Goal: Information Seeking & Learning: Learn about a topic

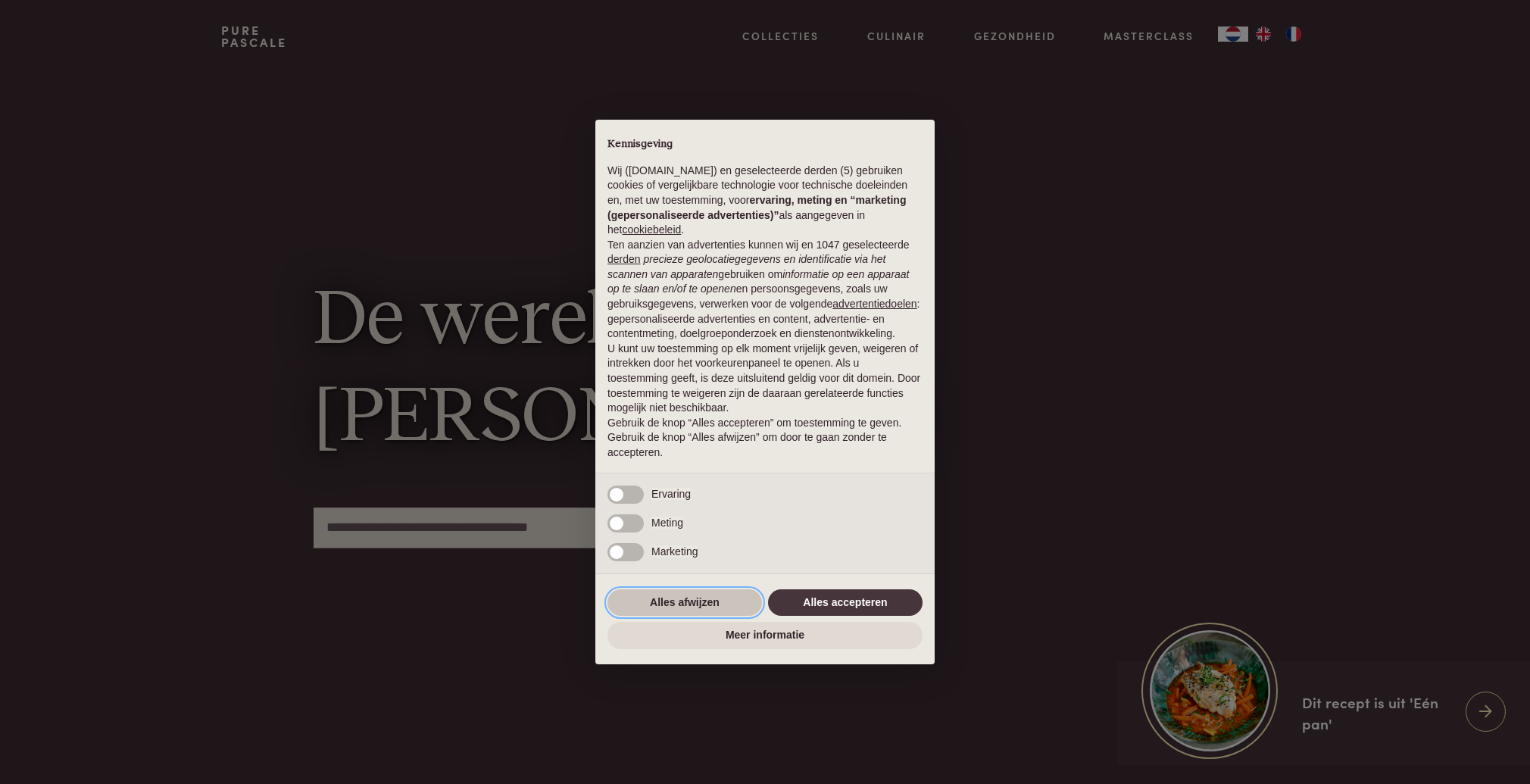
click at [691, 611] on button "Alles afwijzen" at bounding box center [685, 603] width 155 height 28
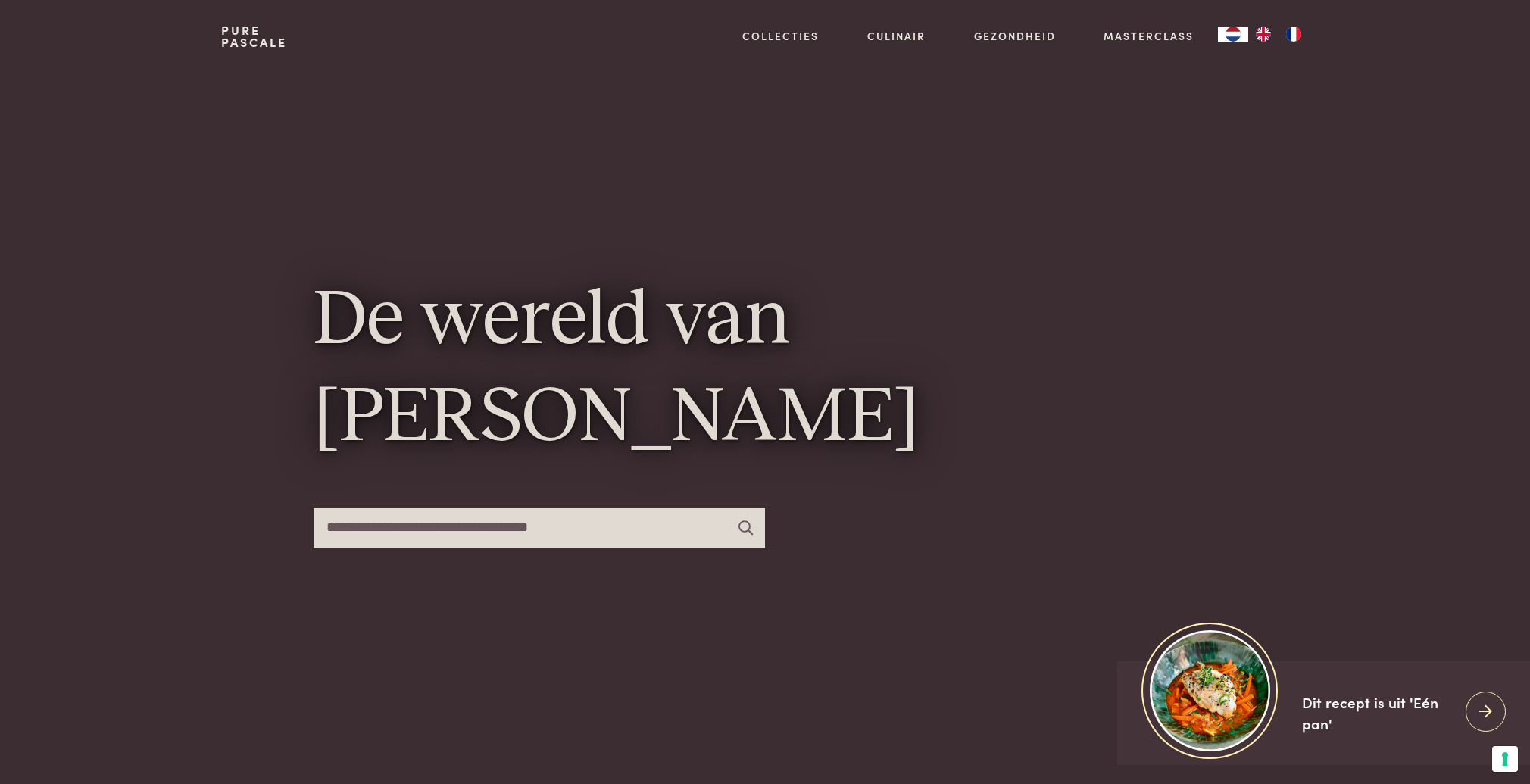
scroll to position [1, 0]
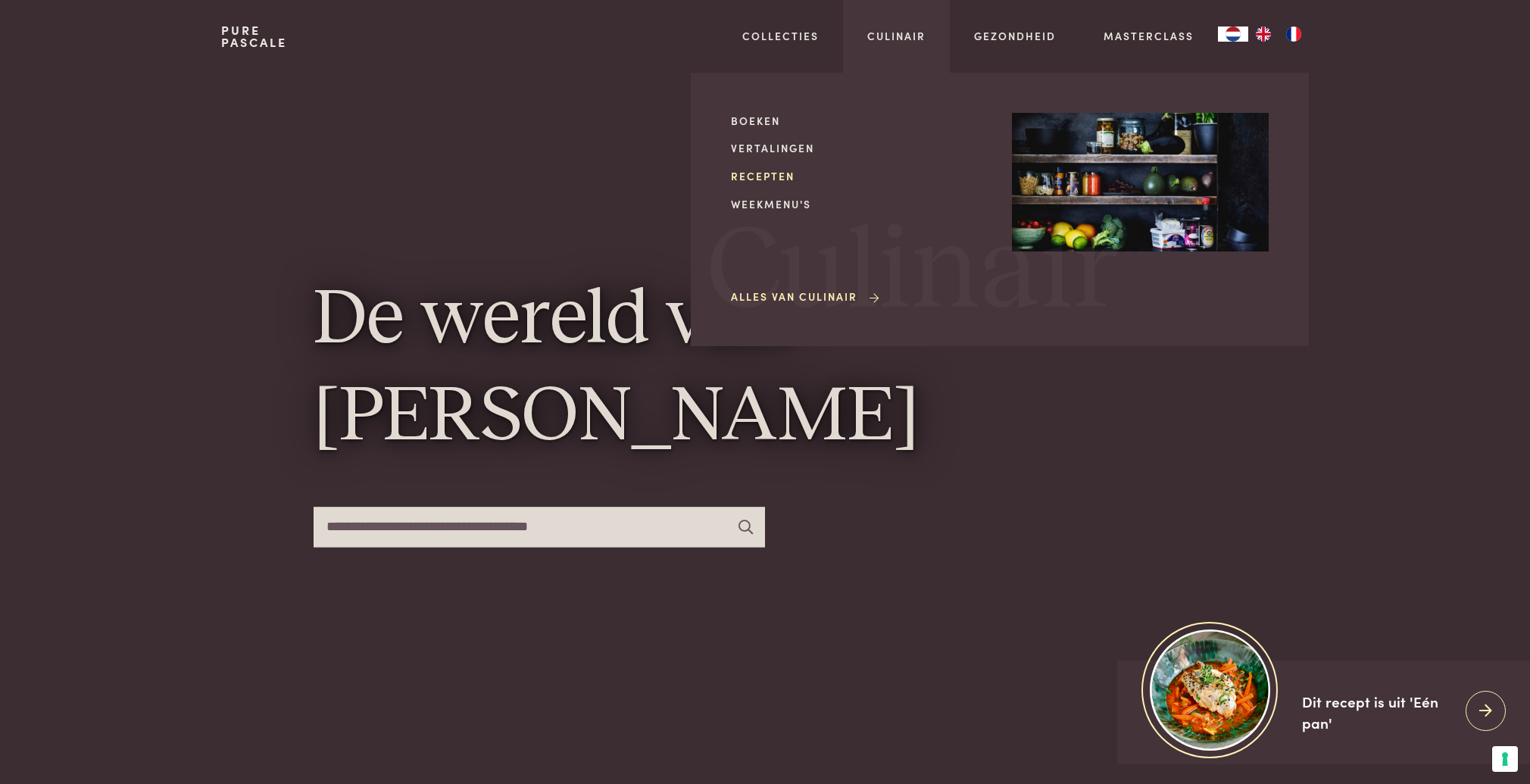
click at [756, 180] on link "Recepten" at bounding box center [859, 176] width 256 height 16
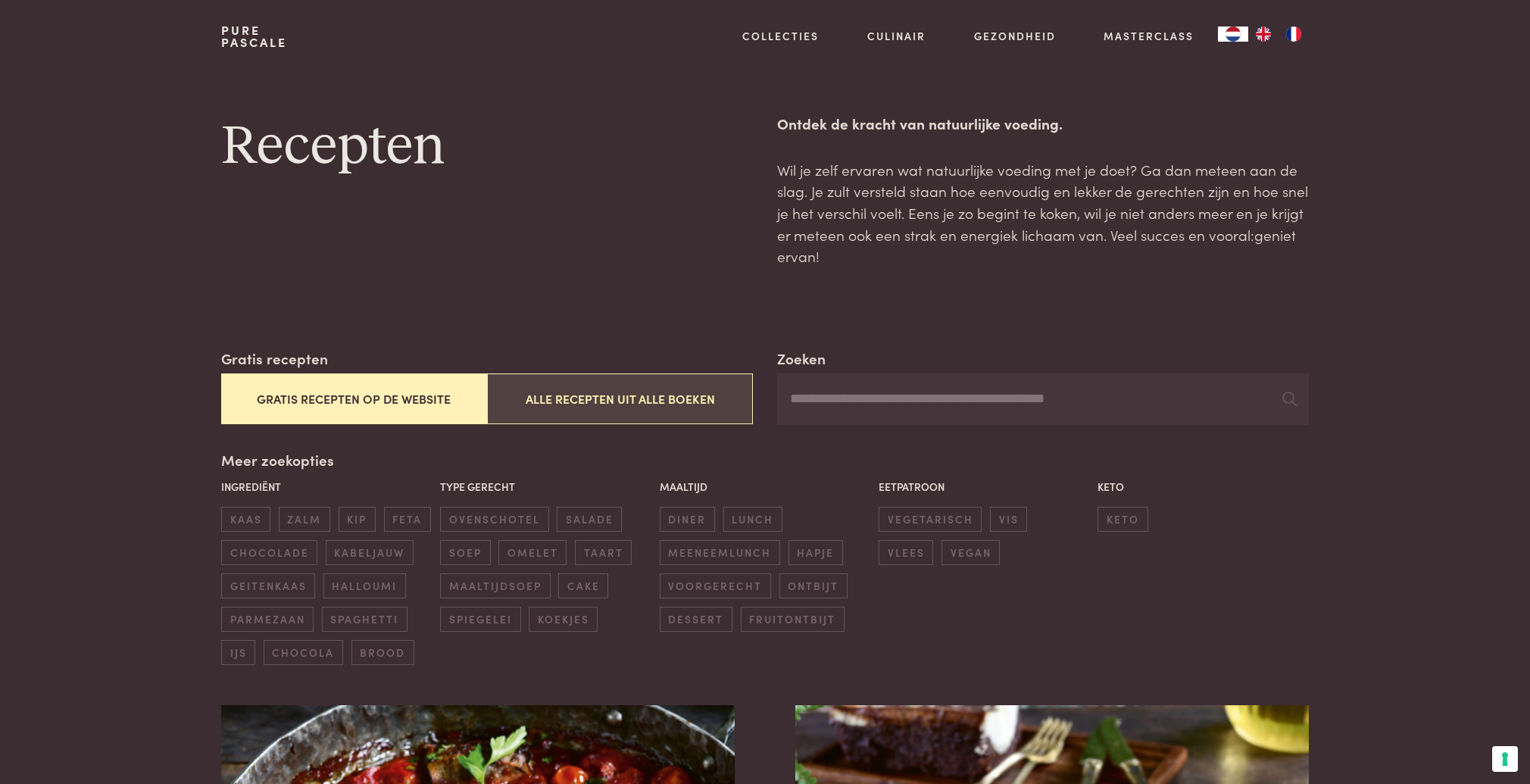
click at [649, 392] on button "Alle recepten uit alle boeken" at bounding box center [620, 398] width 266 height 51
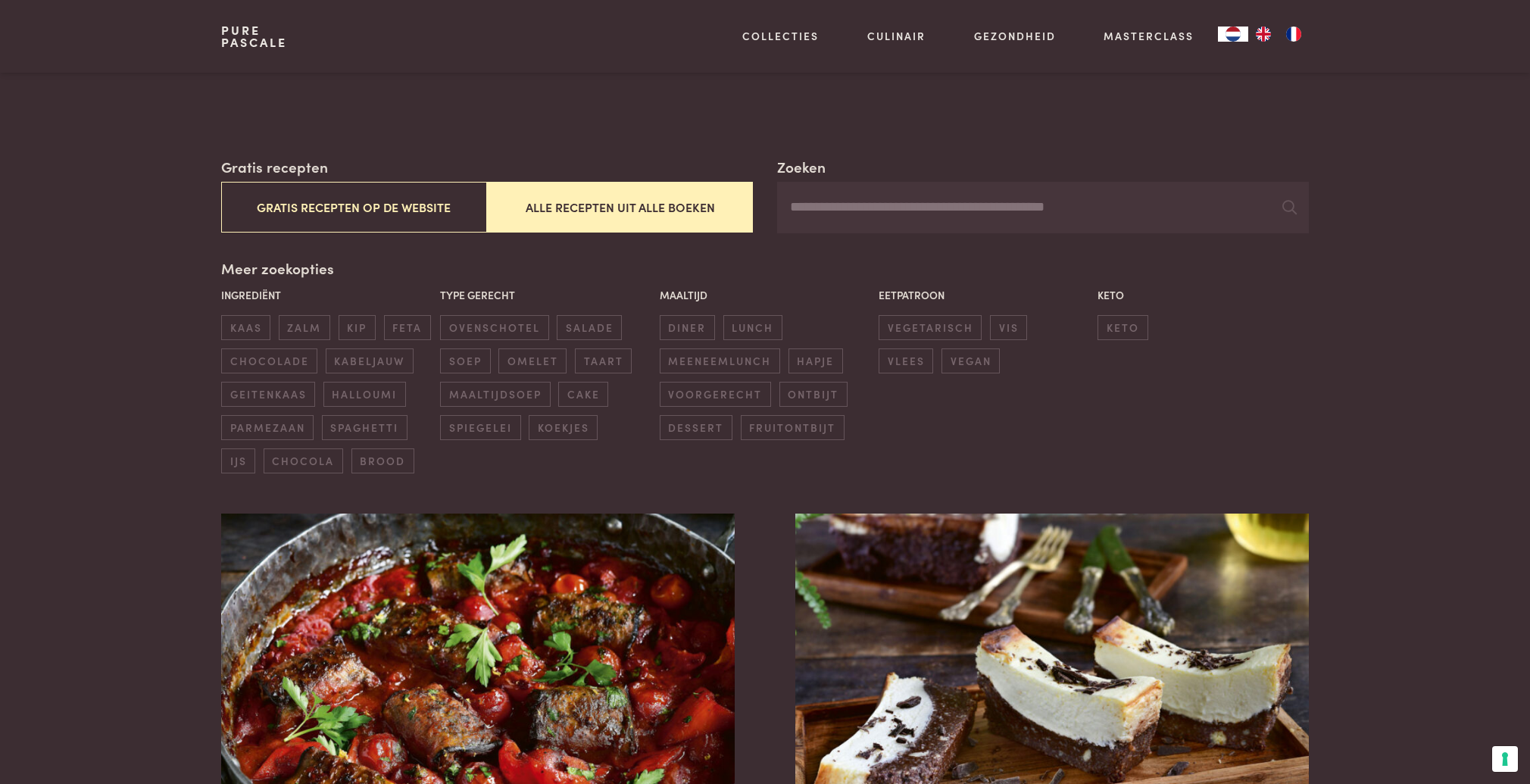
scroll to position [193, 0]
click at [836, 208] on input "Zoeken" at bounding box center [1043, 207] width 532 height 52
type input "********"
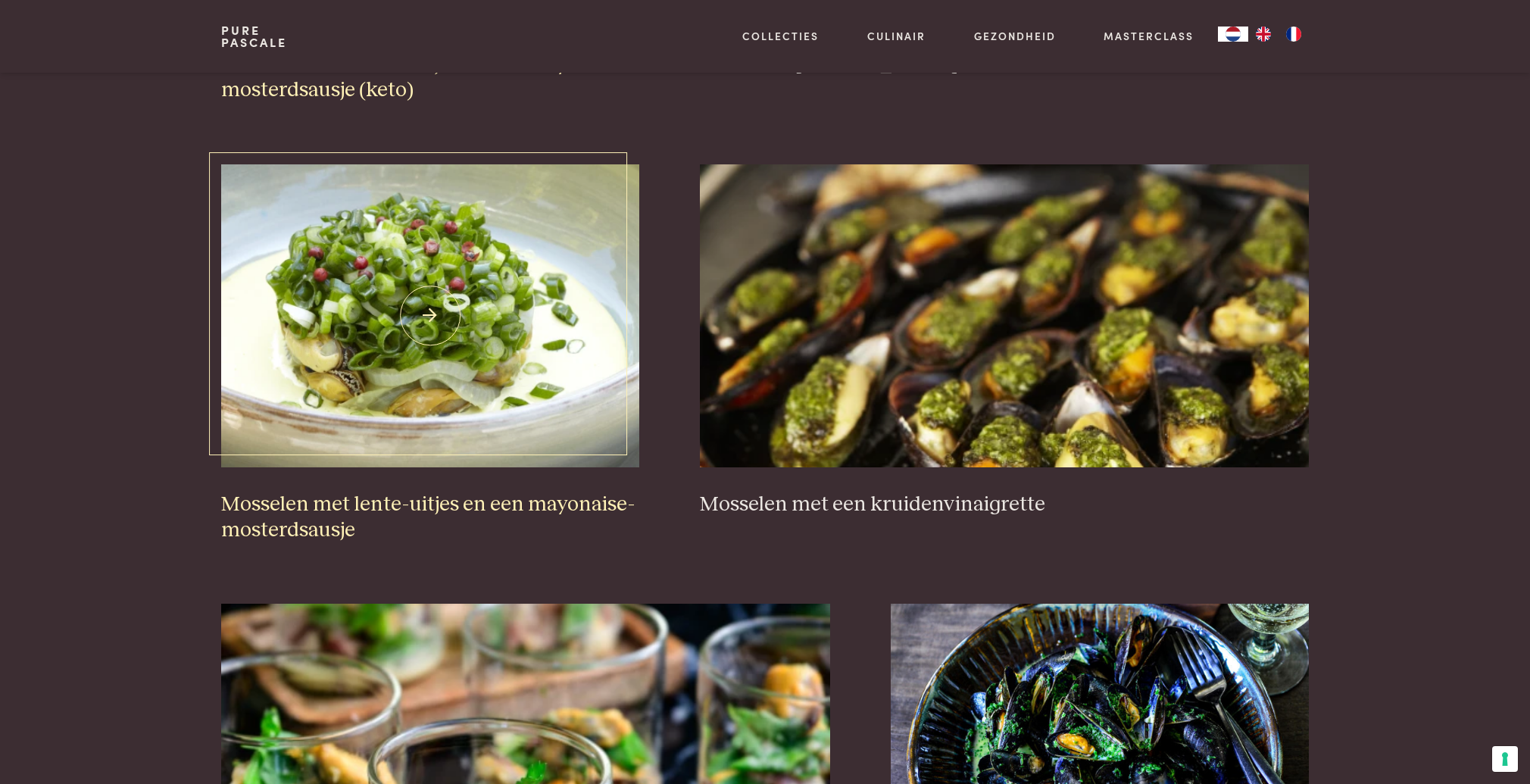
scroll to position [982, 0]
click at [458, 305] on img at bounding box center [430, 314] width 418 height 303
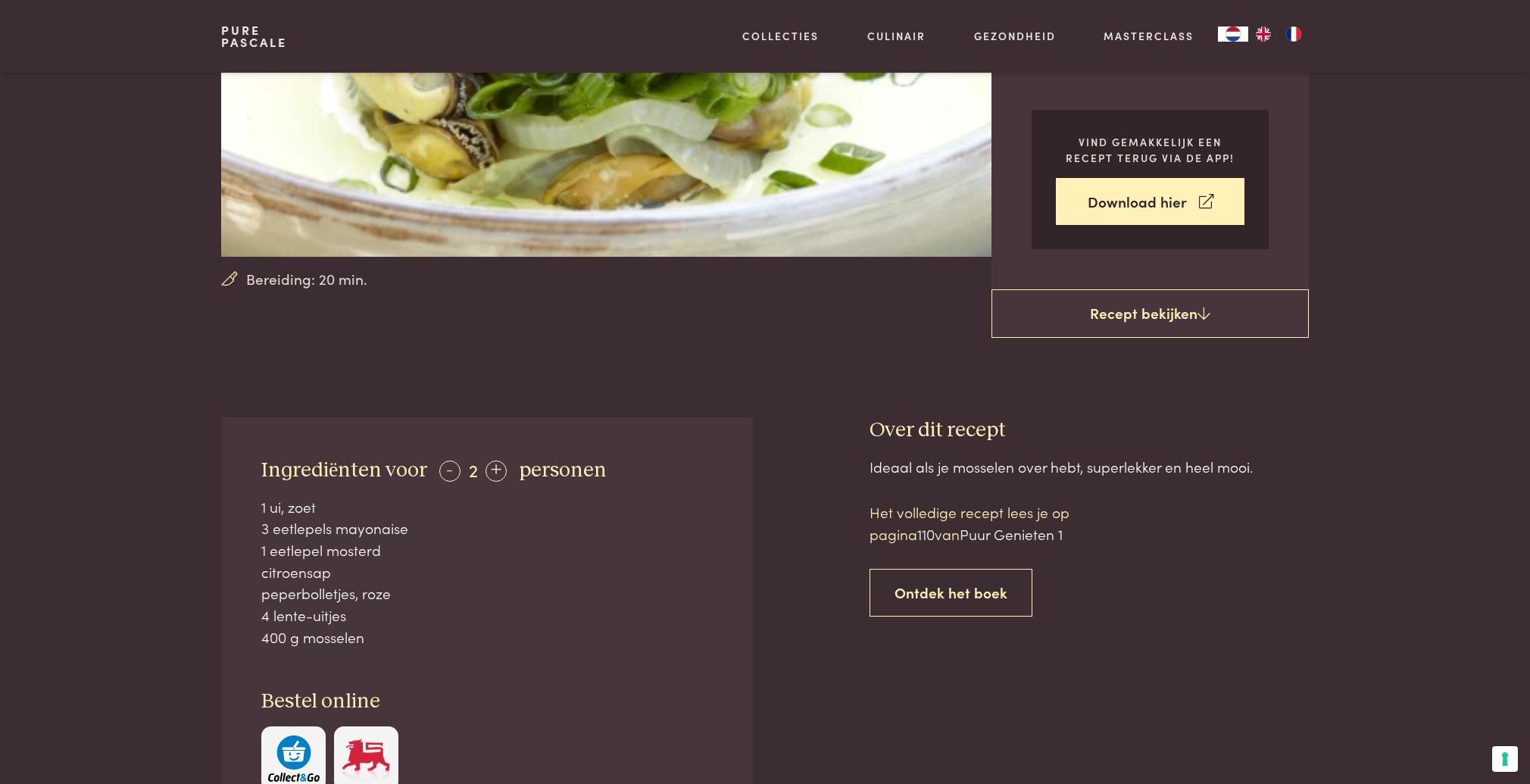
scroll to position [306, 0]
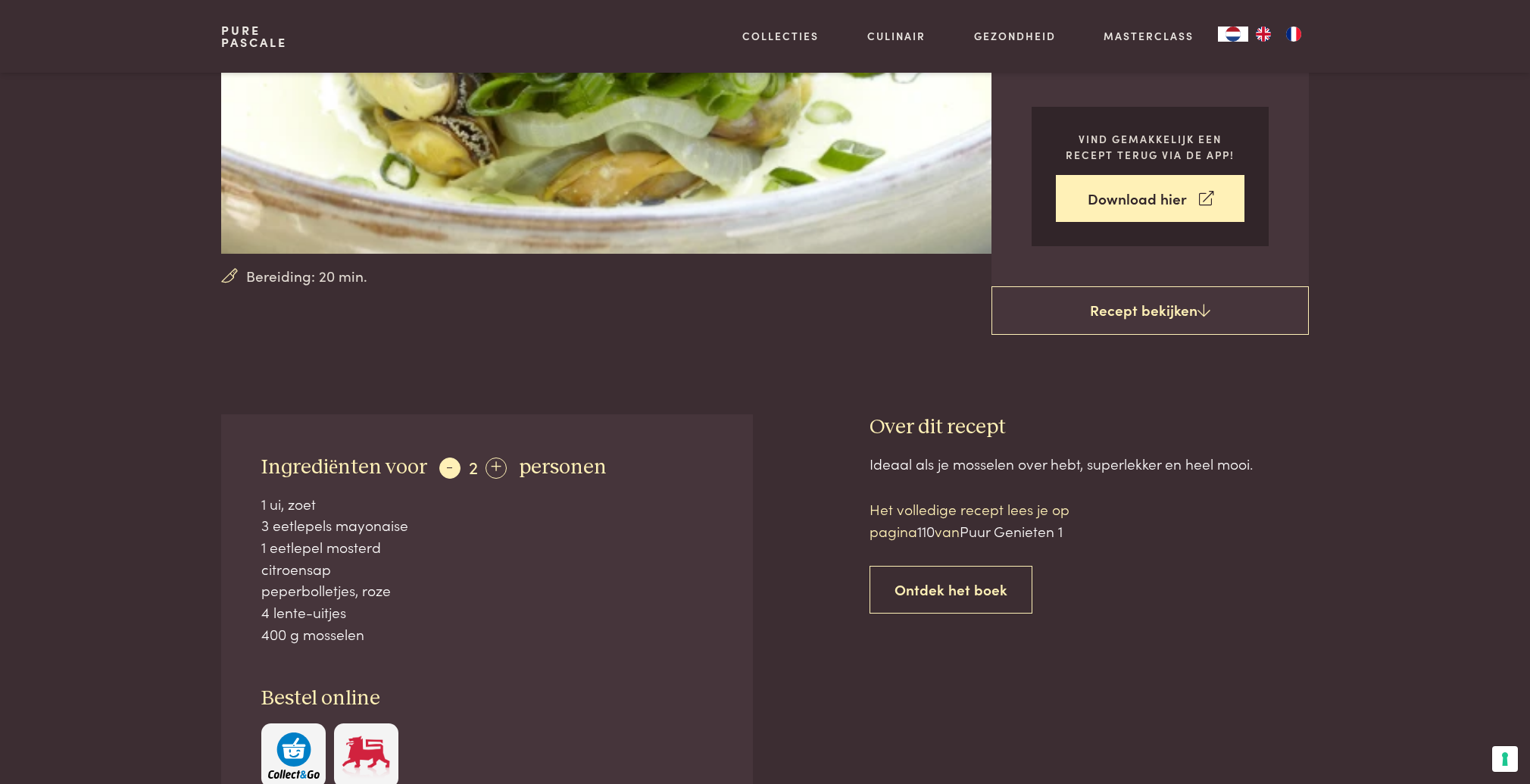
click at [445, 475] on div "-" at bounding box center [450, 468] width 22 height 22
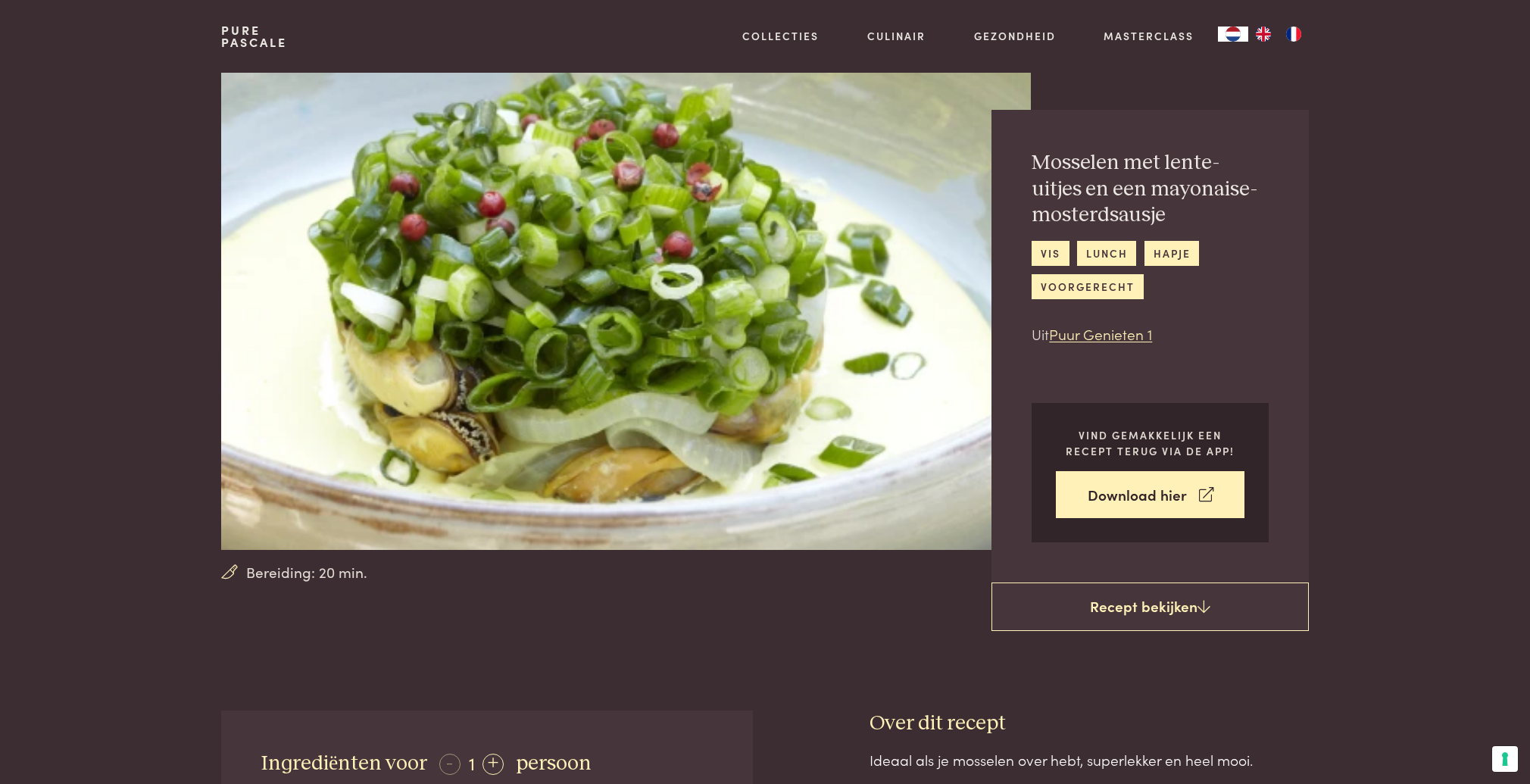
scroll to position [0, 0]
